Goal: Task Accomplishment & Management: Complete application form

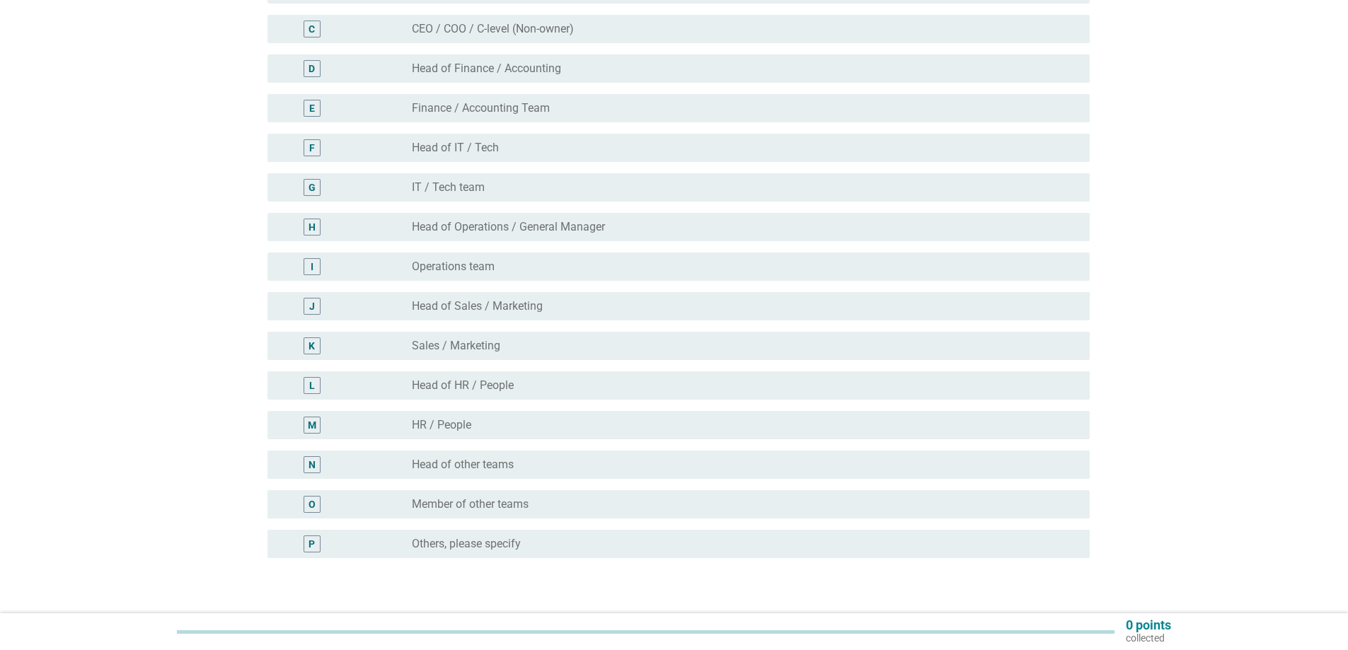
scroll to position [332, 0]
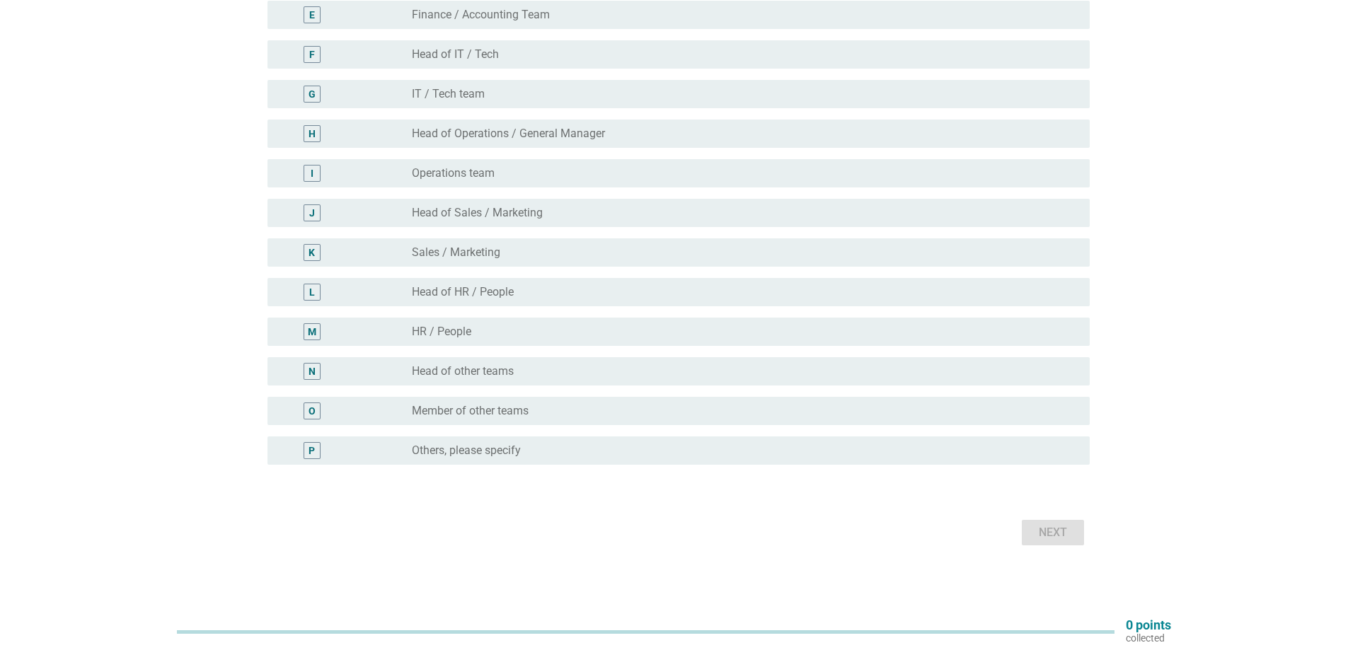
click at [308, 450] on div "P" at bounding box center [312, 450] width 17 height 17
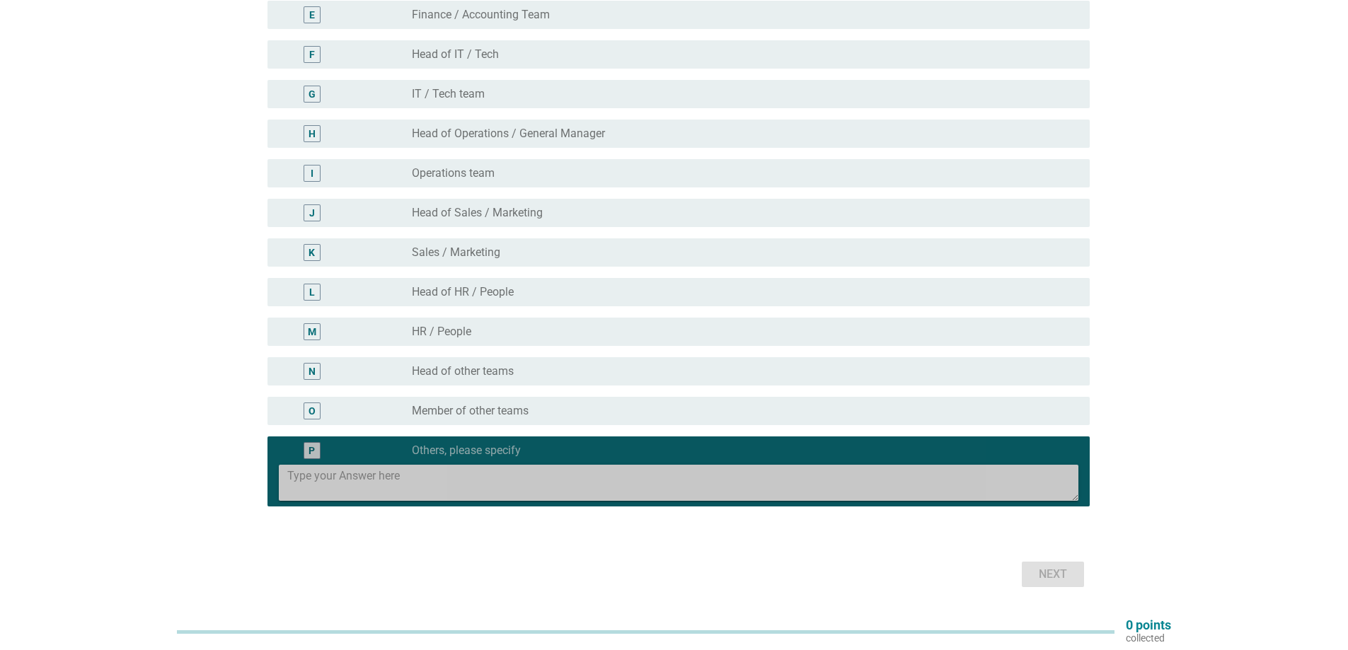
drag, startPoint x: 400, startPoint y: 478, endPoint x: 401, endPoint y: 493, distance: 15.6
click at [403, 476] on textarea at bounding box center [682, 483] width 791 height 36
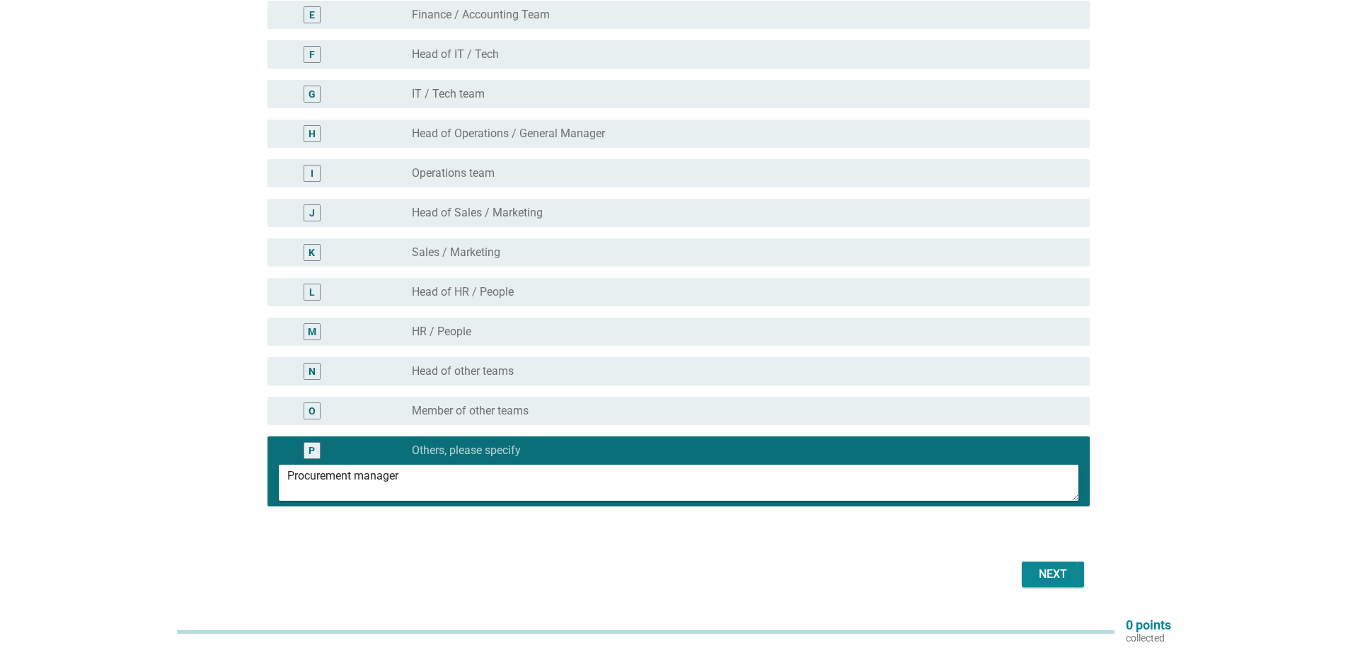
type textarea "Procurement manager"
click at [1042, 570] on div "Next" at bounding box center [1053, 574] width 40 height 17
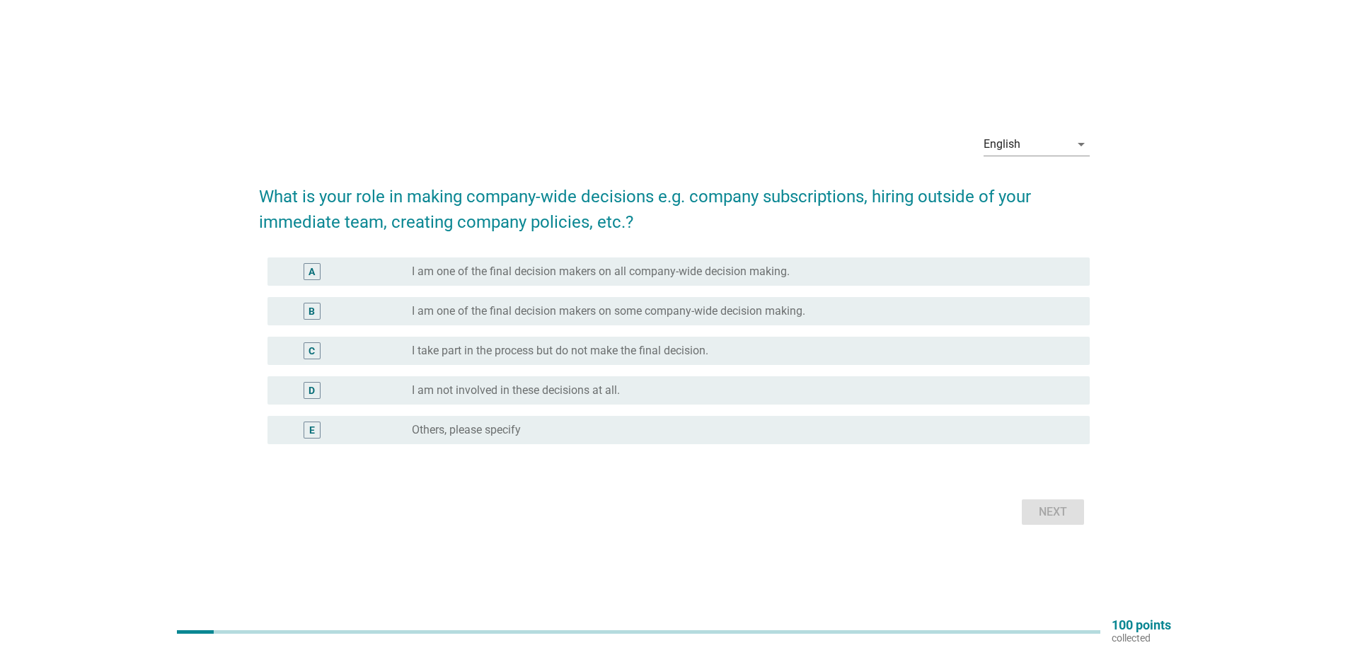
click at [490, 280] on div "radio_button_unchecked I am one of the final decision makers on all company-wid…" at bounding box center [745, 271] width 667 height 17
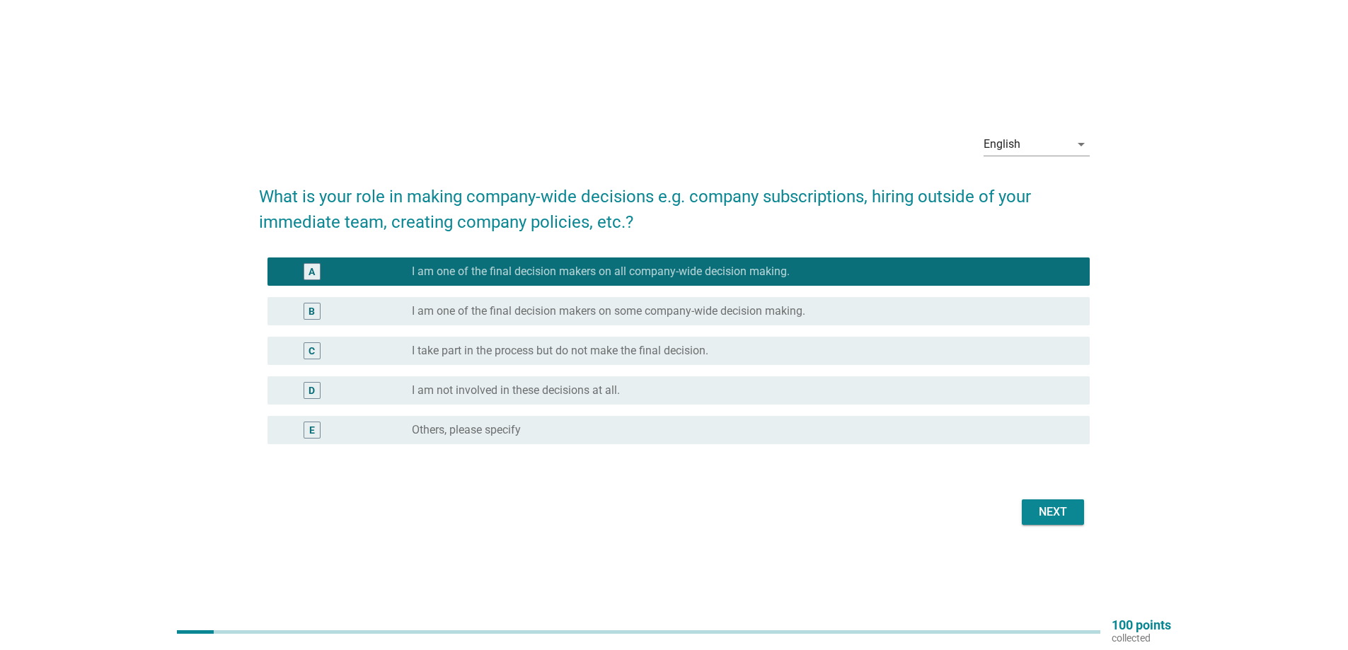
click at [513, 315] on label "I am one of the final decision makers on some company-wide decision making." at bounding box center [608, 311] width 393 height 14
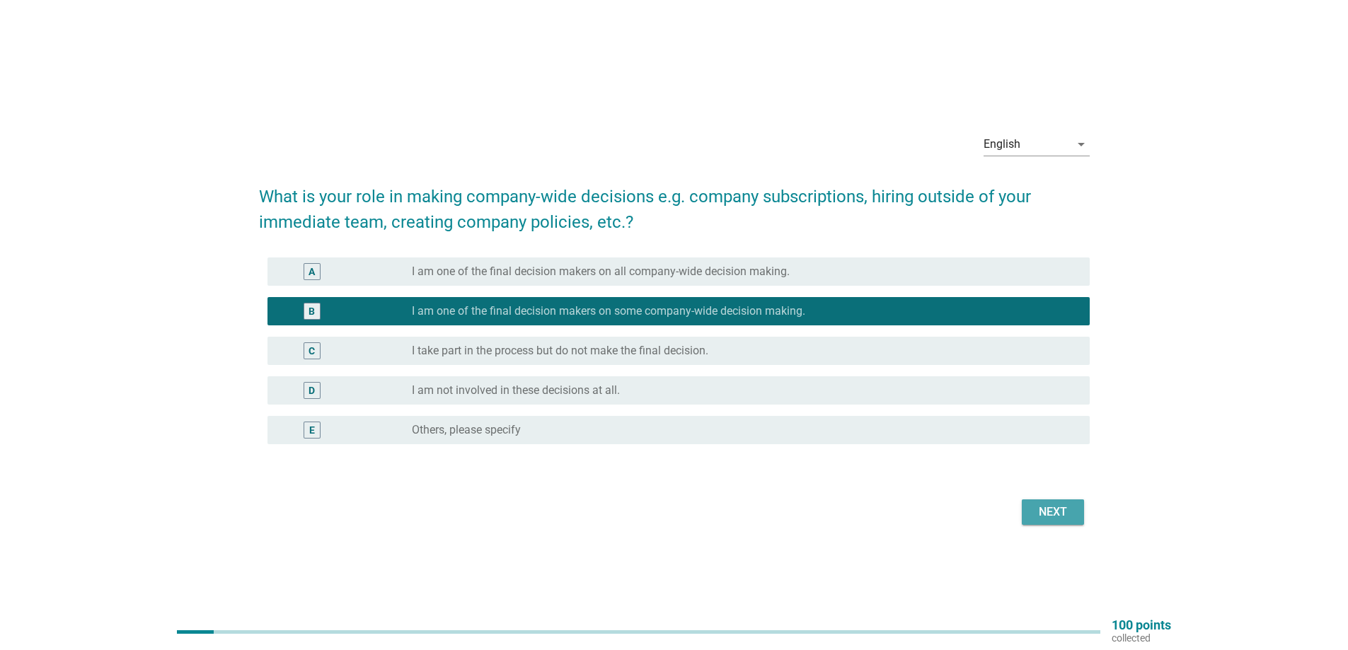
click at [1050, 510] on div "Next" at bounding box center [1053, 512] width 40 height 17
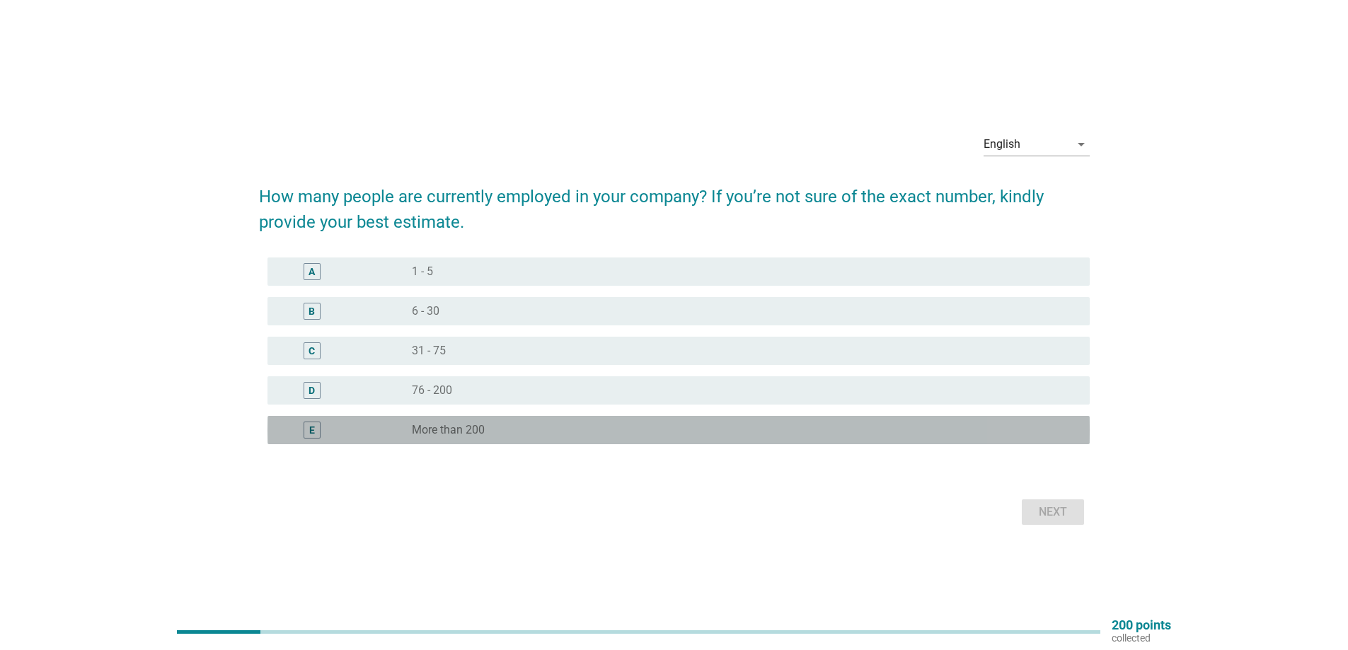
click at [468, 432] on label "More than 200" at bounding box center [448, 430] width 73 height 14
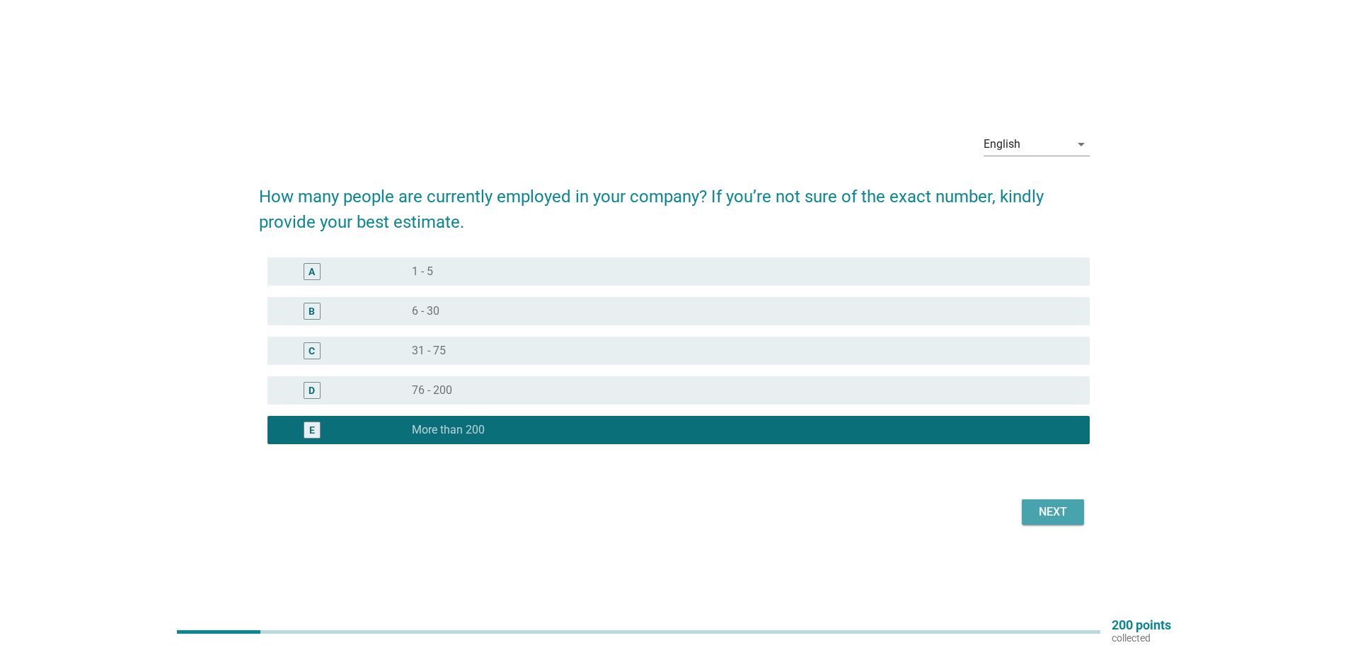
click at [1063, 513] on div "Next" at bounding box center [1053, 512] width 40 height 17
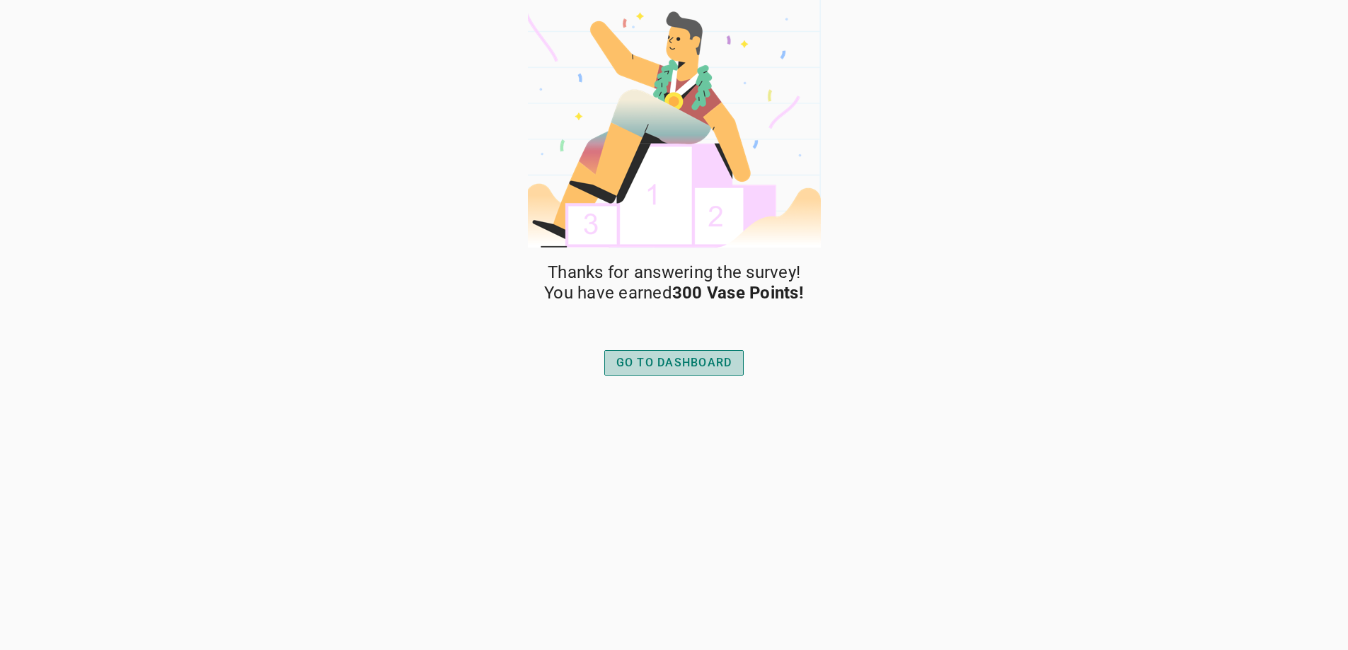
click at [705, 362] on div "GO TO DASHBOARD" at bounding box center [674, 363] width 116 height 17
